Goal: Task Accomplishment & Management: Use online tool/utility

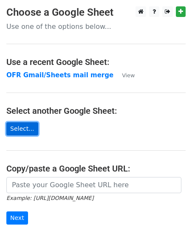
click at [20, 127] on link "Select..." at bounding box center [22, 128] width 32 height 13
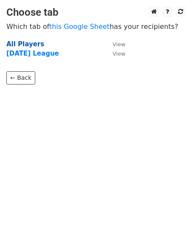
click at [33, 44] on strong "All Players" at bounding box center [25, 44] width 38 height 8
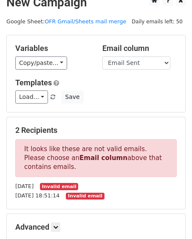
scroll to position [11, 0]
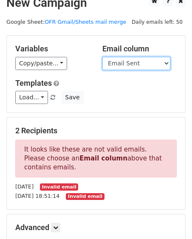
click at [125, 64] on select "First name Last name Recipient Date DOB Emergency Contact name/# Consent Y/N UI…" at bounding box center [136, 63] width 68 height 13
select select "Recipient"
click at [102, 57] on select "First name Last name Recipient Date DOB Emergency Contact name/# Consent Y/N UI…" at bounding box center [136, 63] width 68 height 13
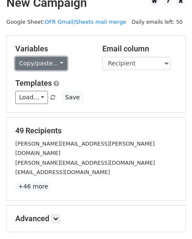
click at [50, 61] on link "Copy/paste..." at bounding box center [41, 63] width 52 height 13
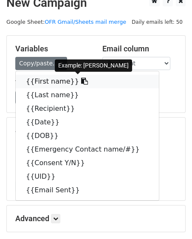
click at [49, 78] on link "{{First name}}" at bounding box center [87, 82] width 143 height 14
